Goal: Information Seeking & Learning: Learn about a topic

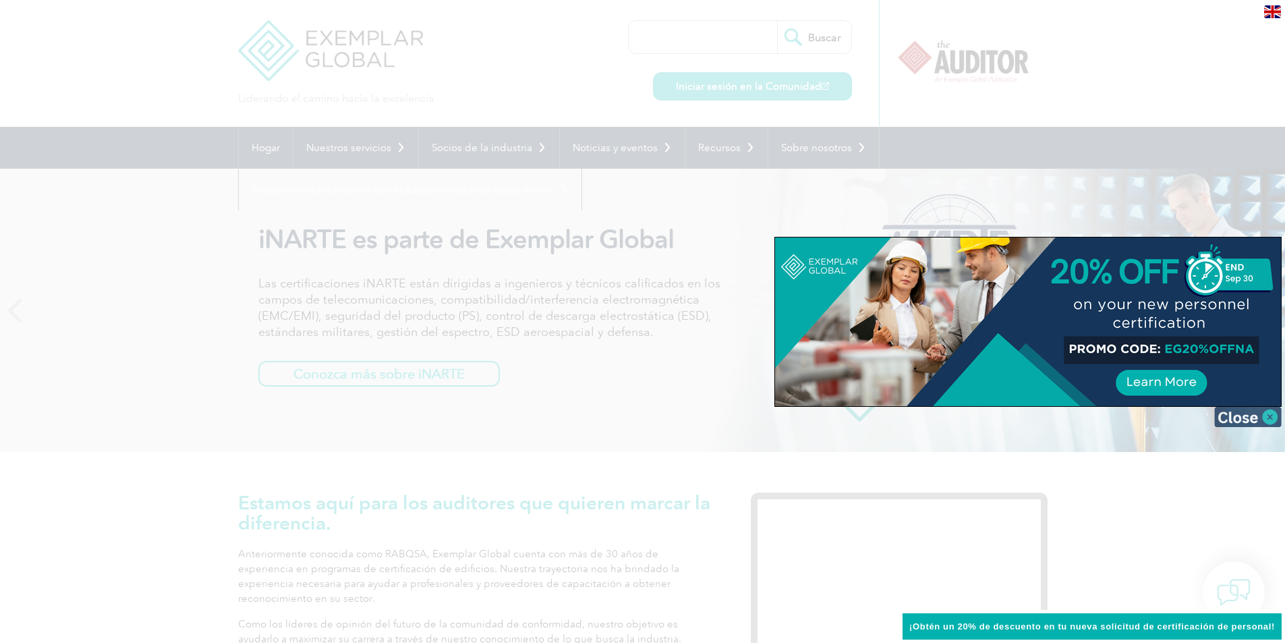
click at [636, 414] on img at bounding box center [1248, 417] width 67 height 20
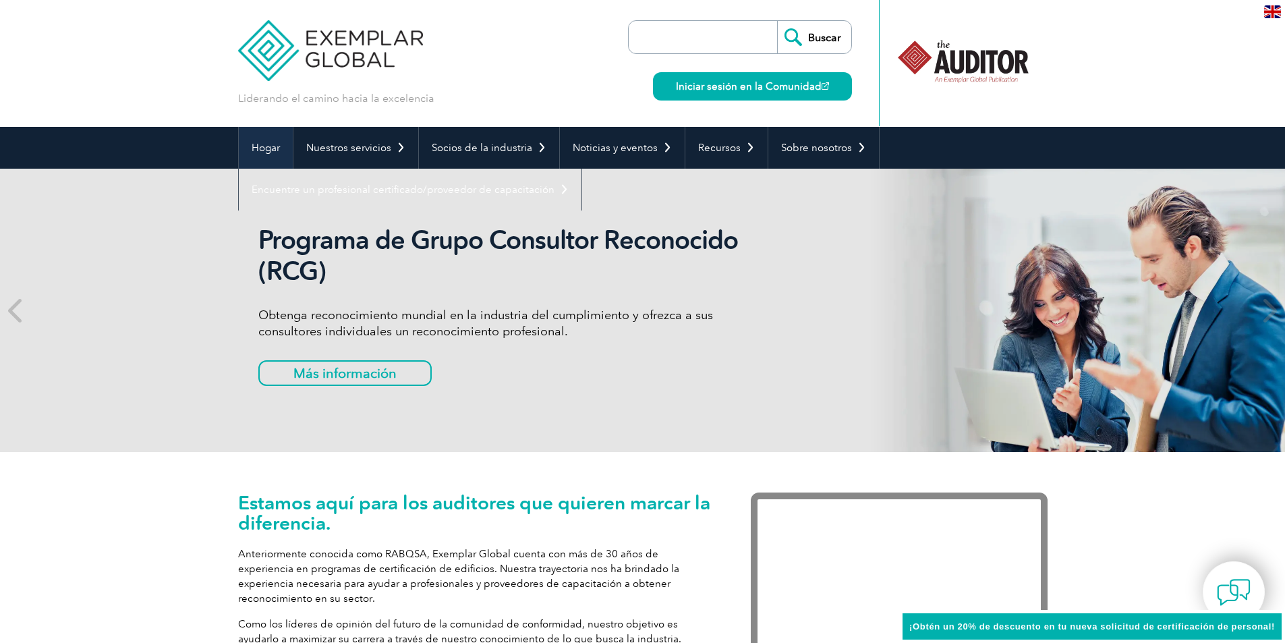
click at [269, 152] on font "Hogar" at bounding box center [266, 148] width 28 height 12
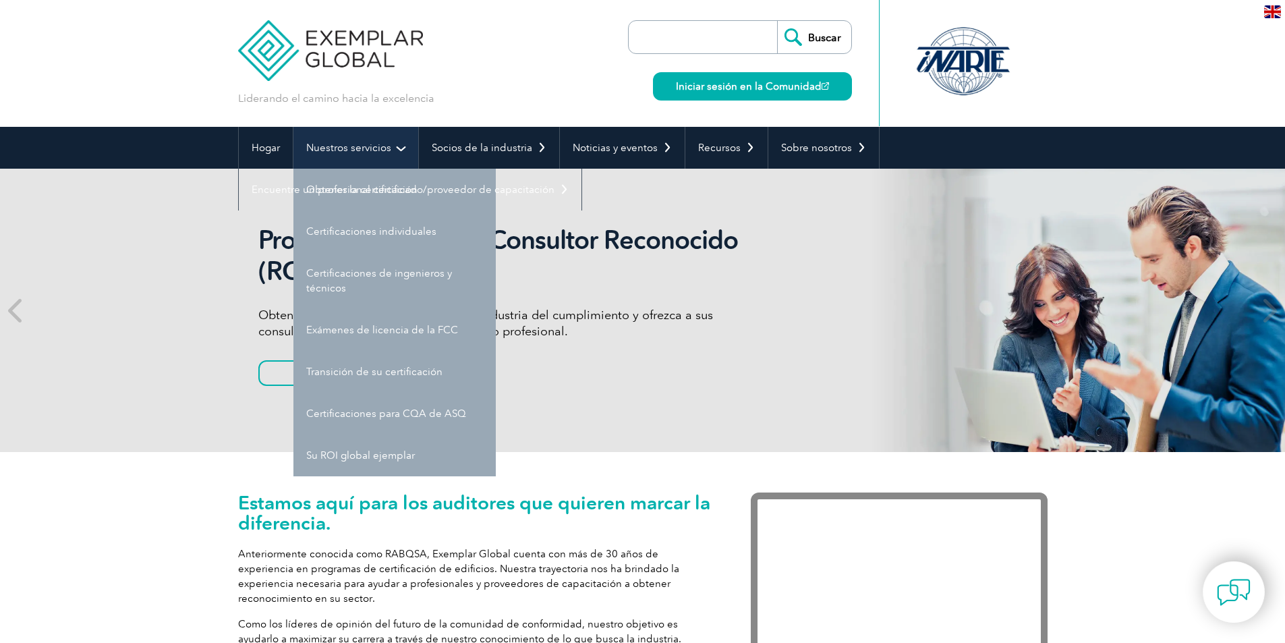
click at [372, 146] on font "Nuestros servicios" at bounding box center [348, 148] width 85 height 12
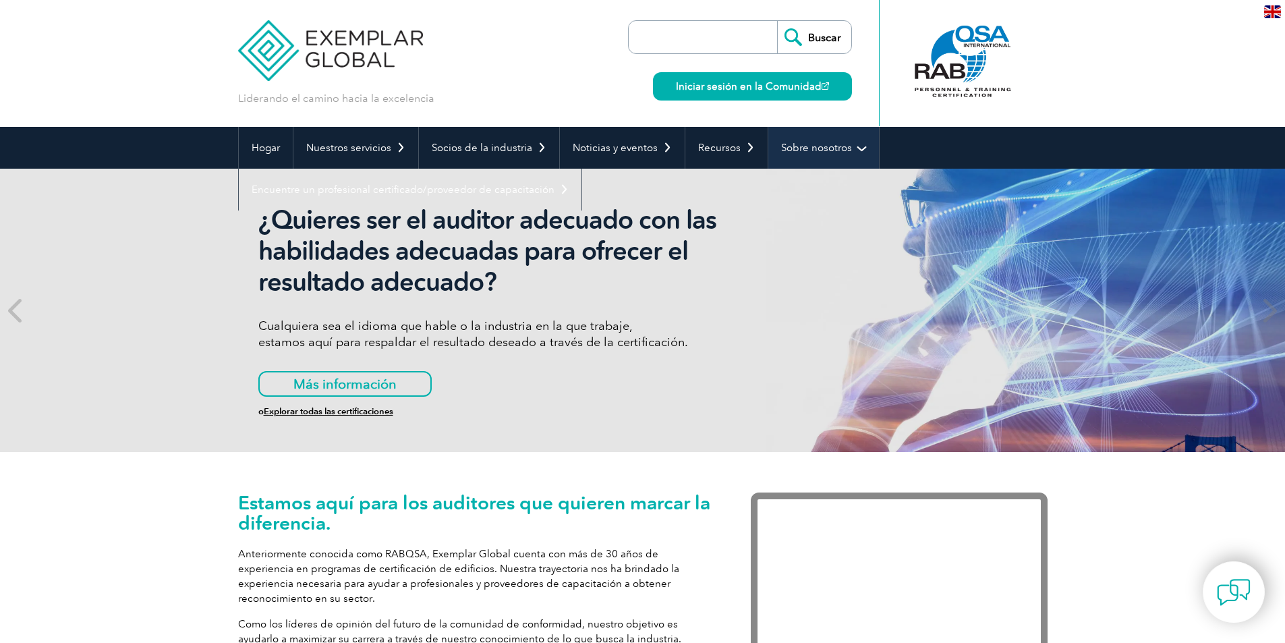
click at [812, 148] on font "Sobre nosotros" at bounding box center [816, 148] width 71 height 12
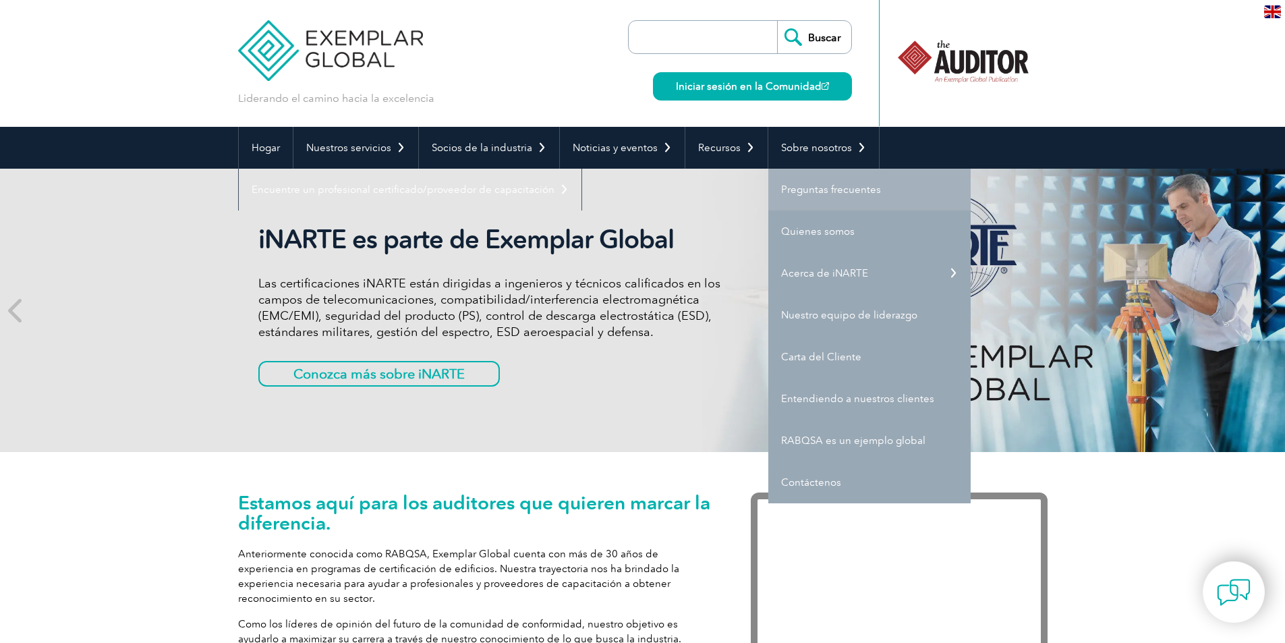
click at [847, 182] on nav "Hogar Nuestros servicios Obtener la certificación Certificaciones individuales …" at bounding box center [643, 169] width 810 height 84
click at [841, 186] on font "Preguntas frecuentes" at bounding box center [831, 190] width 100 height 12
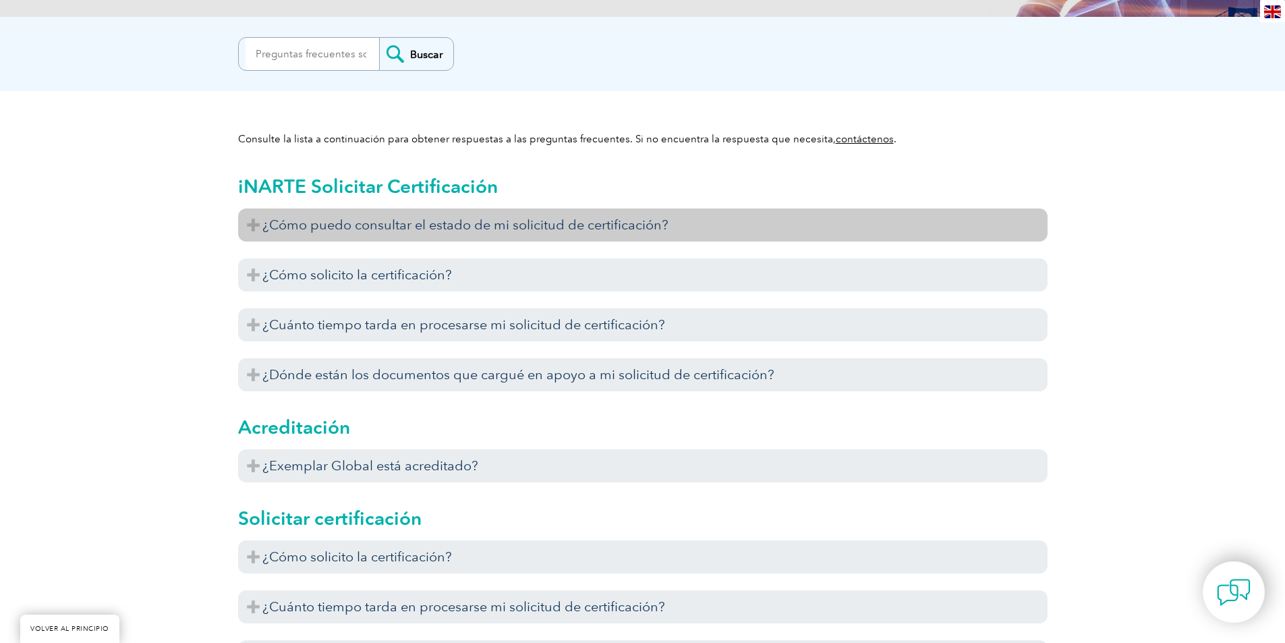
scroll to position [337, 0]
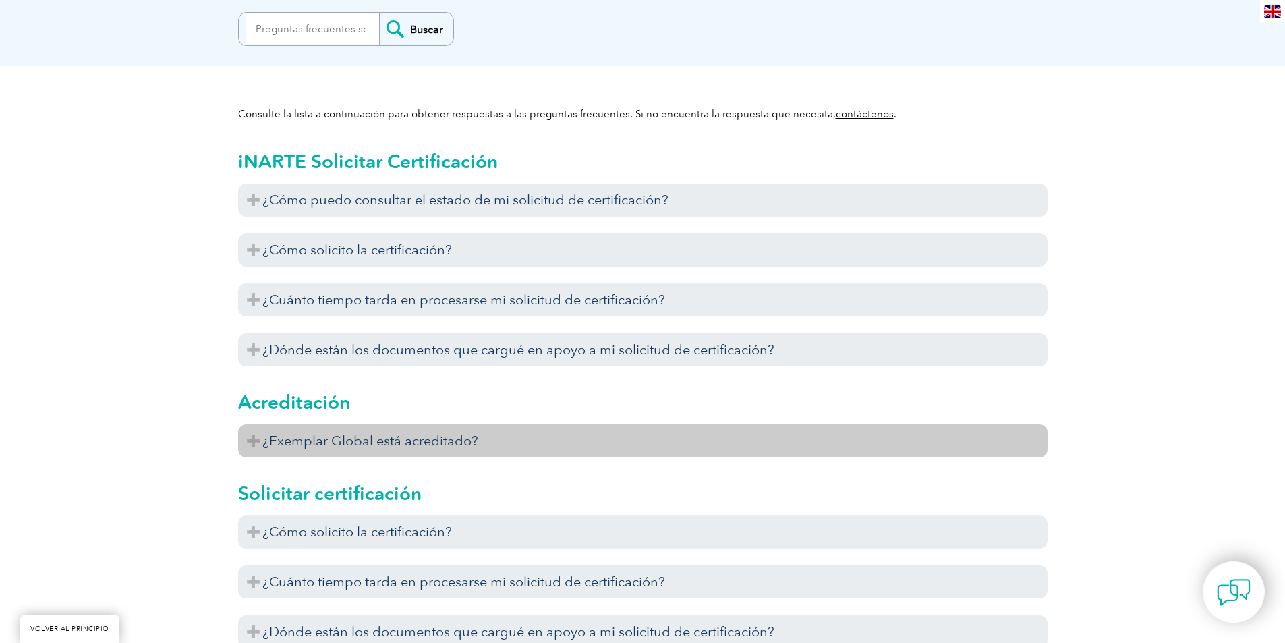
click at [441, 441] on font "¿Exemplar Global está acreditado?" at bounding box center [370, 441] width 216 height 16
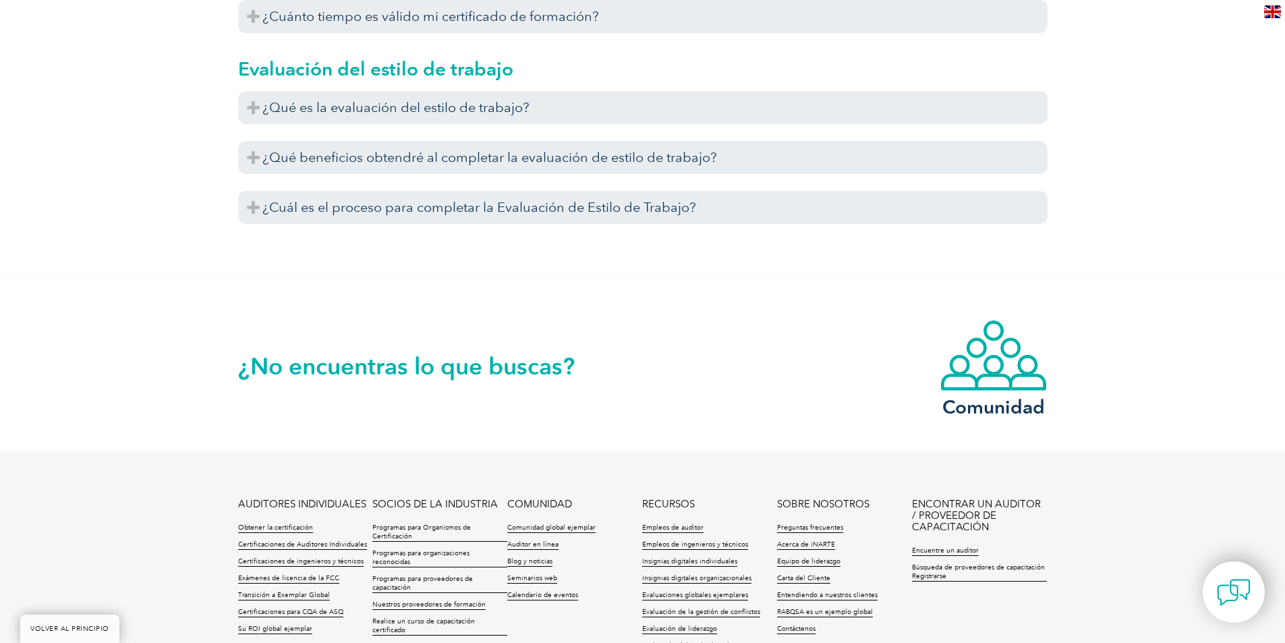
scroll to position [5196, 0]
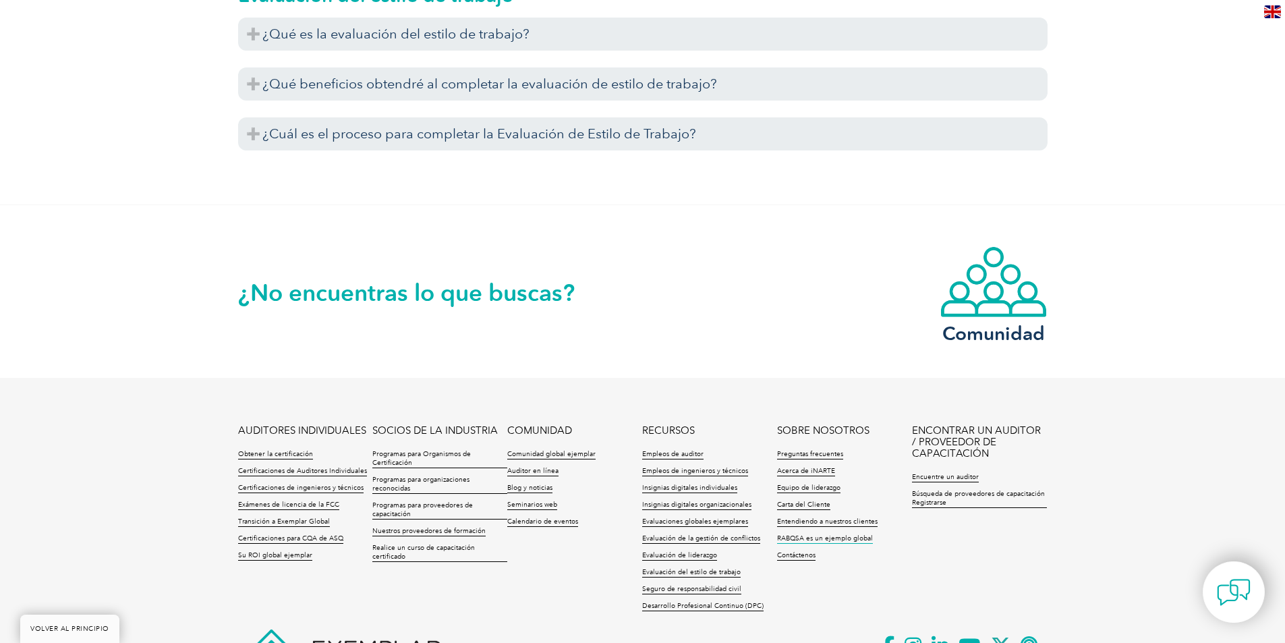
click at [858, 539] on font "RABQSA es un ejemplo global" at bounding box center [825, 538] width 96 height 8
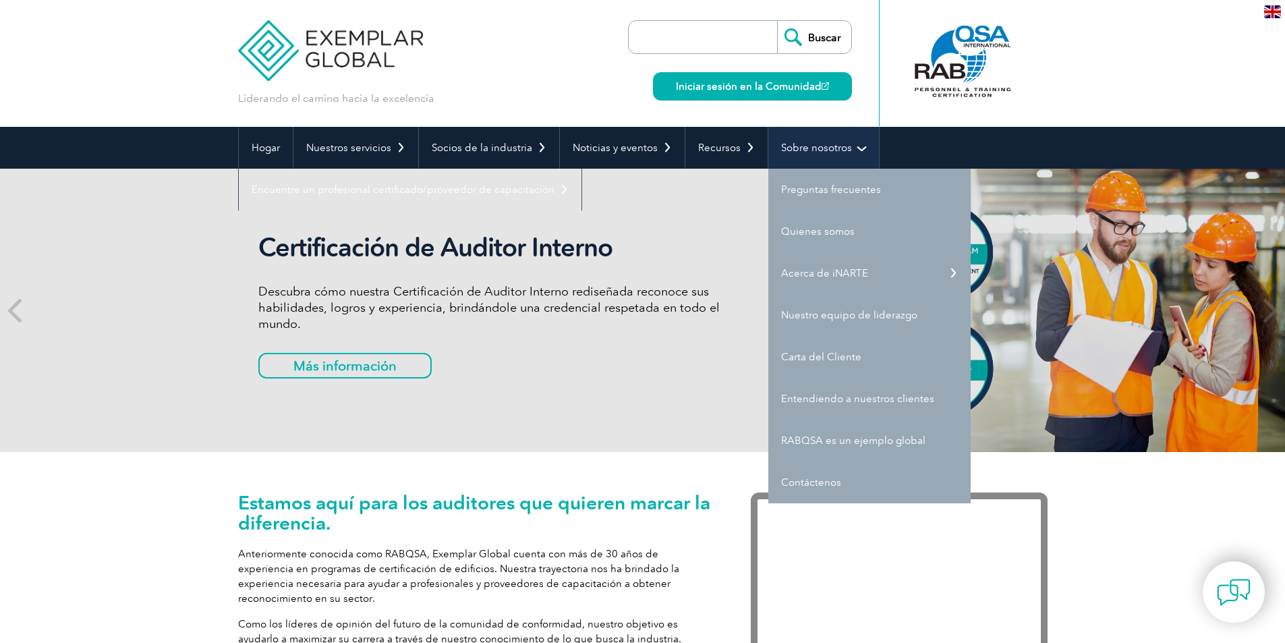
click at [797, 145] on font "Sobre nosotros" at bounding box center [816, 148] width 71 height 12
click at [800, 228] on font "Quienes somos" at bounding box center [818, 231] width 74 height 12
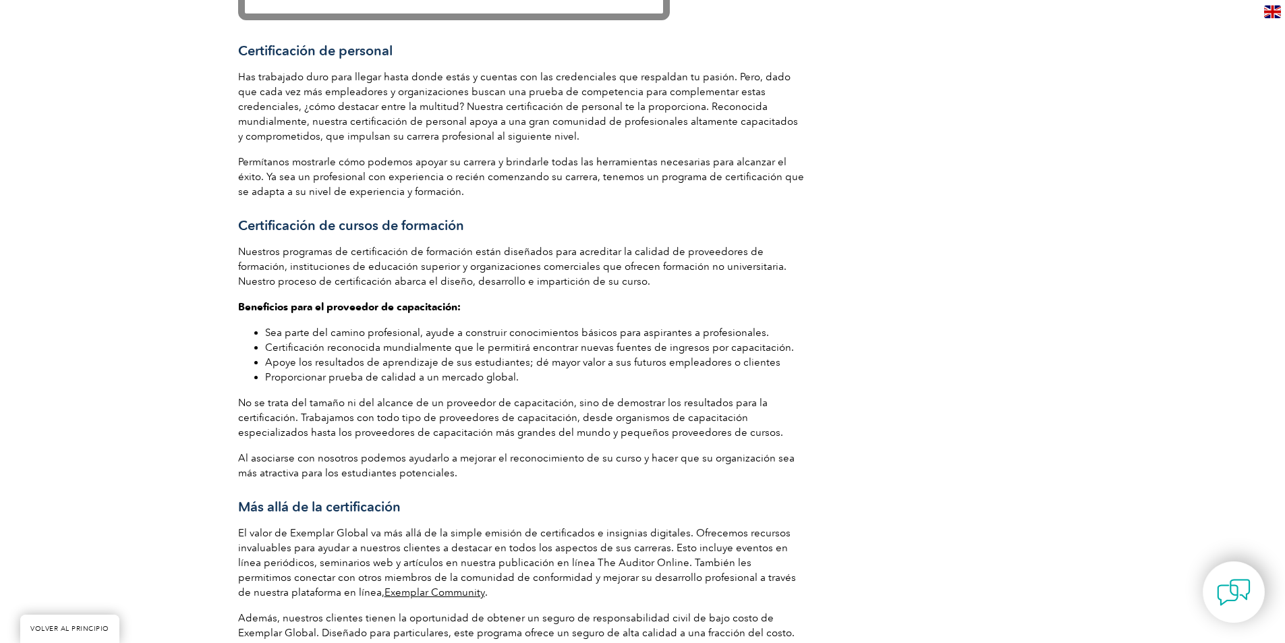
scroll to position [1889, 0]
